Goal: Task Accomplishment & Management: Manage account settings

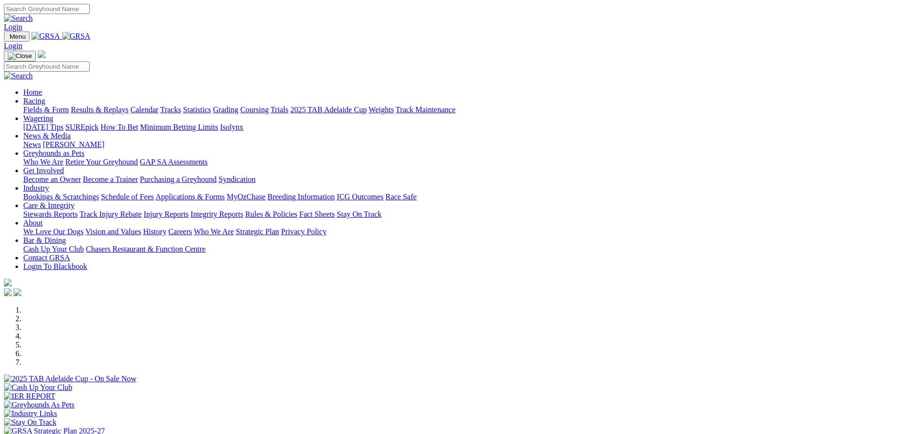
type input "[EMAIL_ADDRESS][DOMAIN_NAME]"
click at [22, 23] on link "Login" at bounding box center [13, 27] width 18 height 8
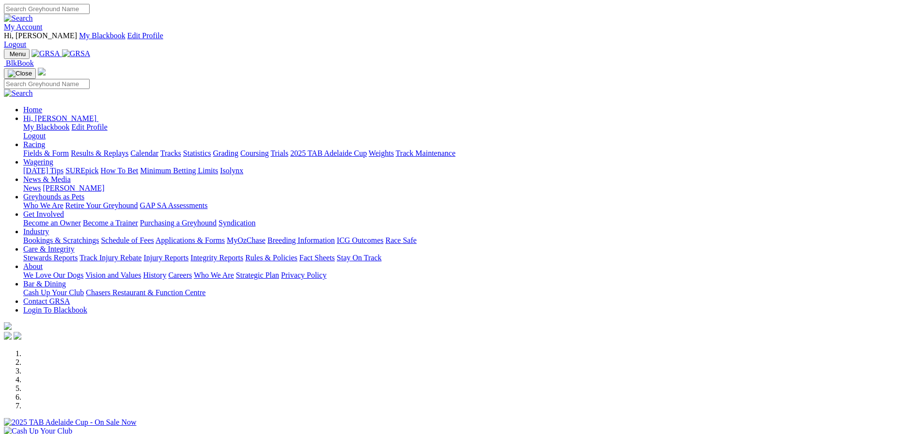
click at [43, 23] on link "My Account" at bounding box center [23, 27] width 39 height 8
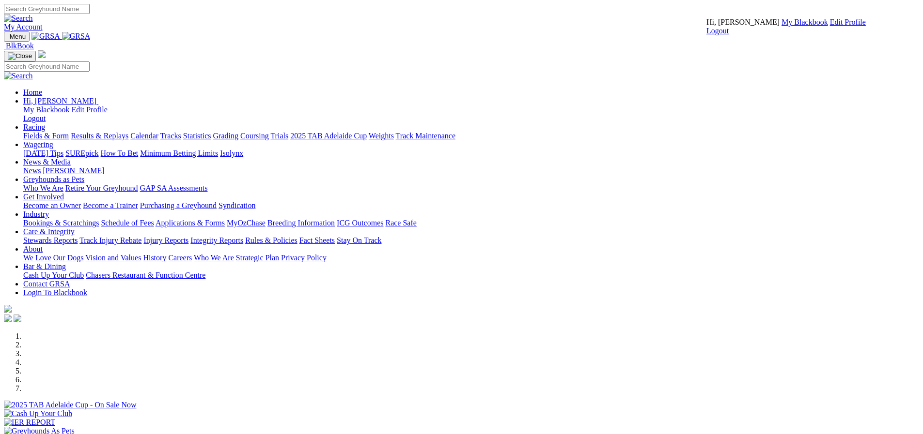
click at [781, 26] on link "My Blackbook" at bounding box center [804, 22] width 46 height 8
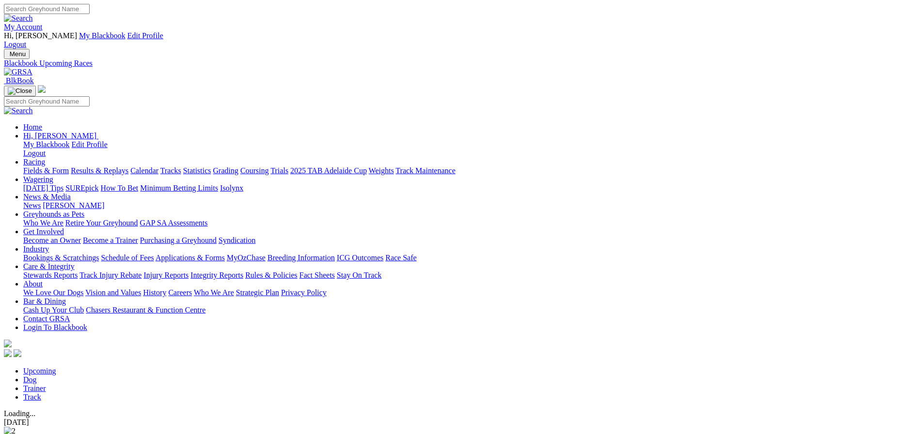
click at [37, 376] on link "Dog" at bounding box center [30, 380] width 14 height 8
click at [181, 428] on link "Federal [DEMOGRAPHIC_DATA]" at bounding box center [92, 434] width 177 height 13
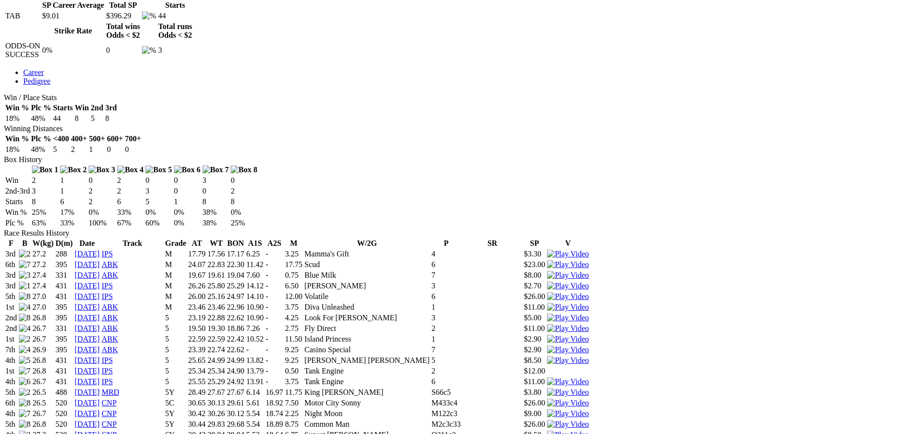
scroll to position [646, 0]
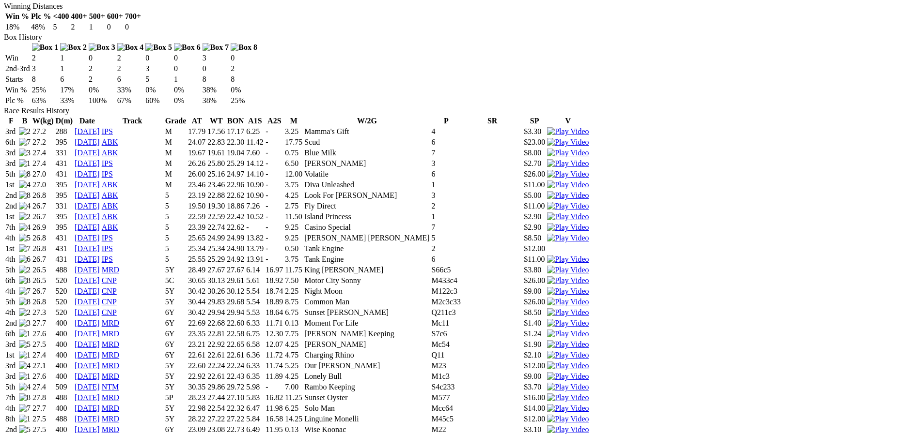
click at [119, 319] on link "MRD" at bounding box center [110, 323] width 17 height 8
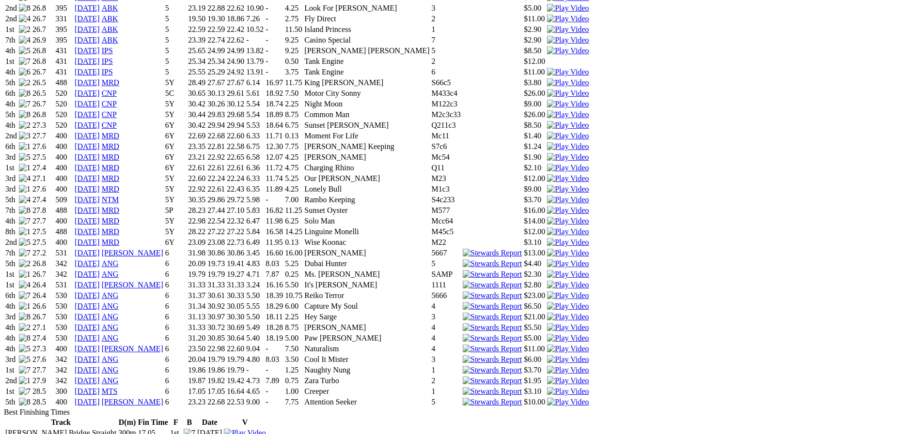
scroll to position [839, 0]
